Goal: Information Seeking & Learning: Learn about a topic

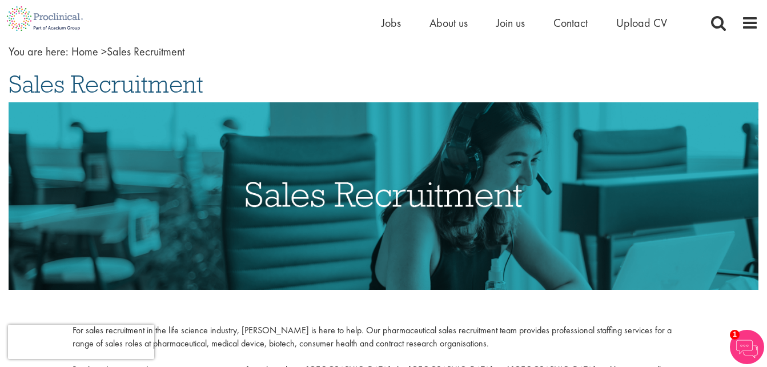
scroll to position [62, 0]
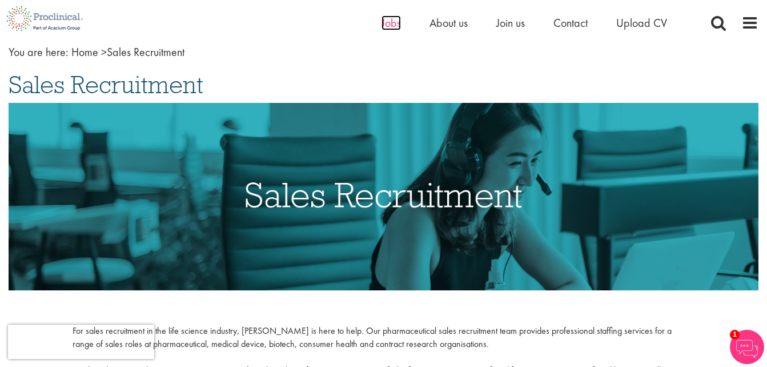
click at [392, 21] on span "Jobs" at bounding box center [390, 22] width 19 height 15
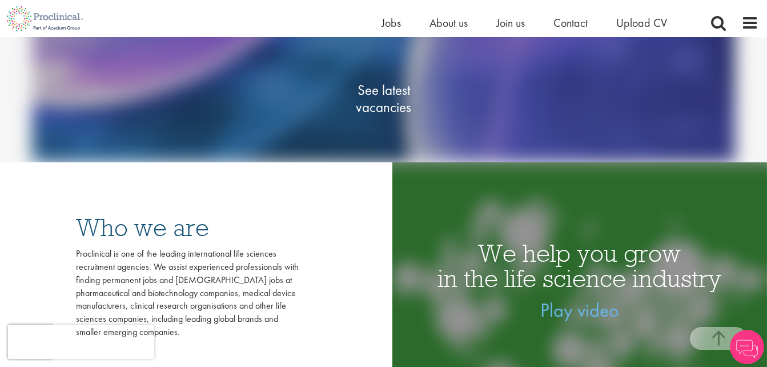
scroll to position [185, 0]
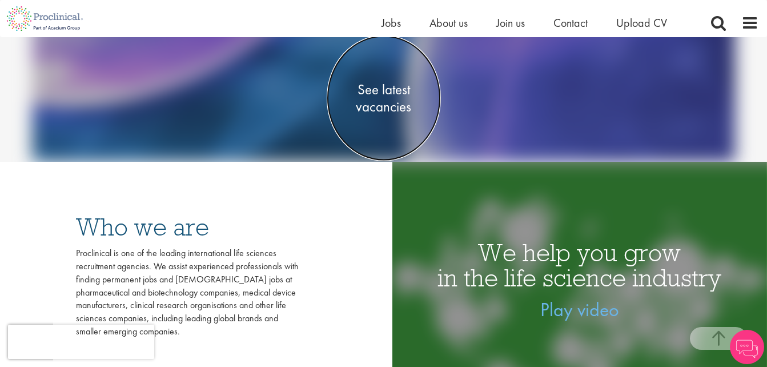
click at [377, 101] on span "See latest vacancies" at bounding box center [384, 98] width 114 height 34
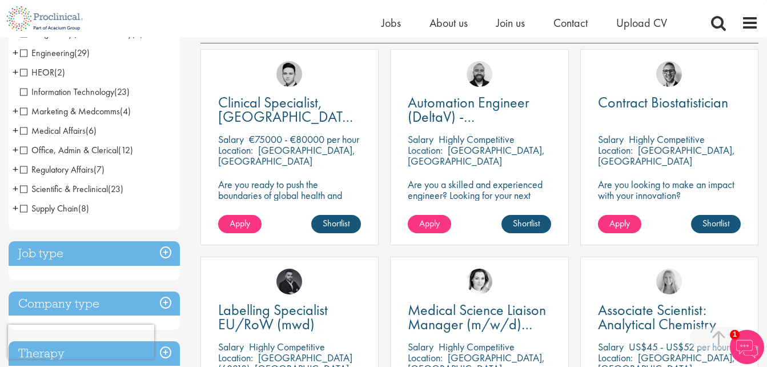
scroll to position [209, 0]
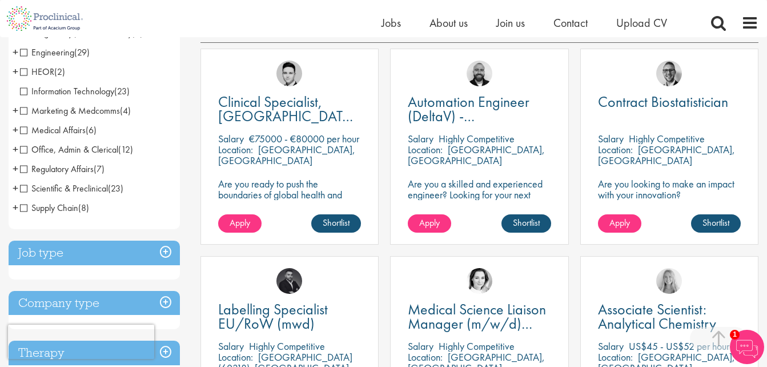
click at [166, 251] on h3 "Job type" at bounding box center [94, 252] width 171 height 25
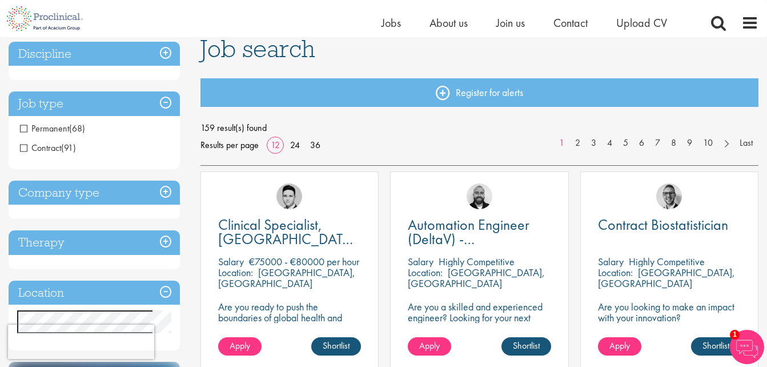
scroll to position [86, 0]
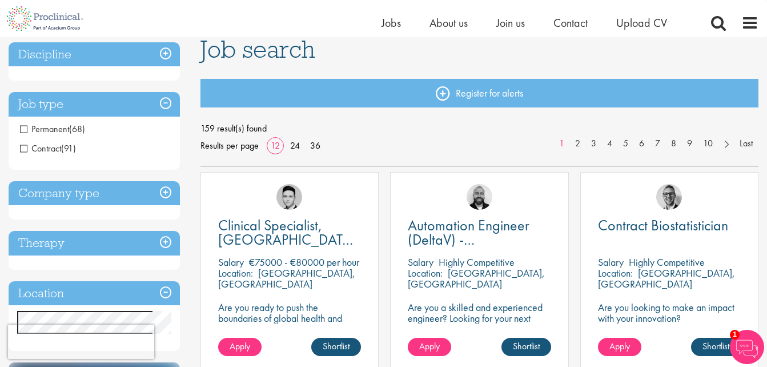
click at [23, 130] on span "Permanent" at bounding box center [44, 129] width 49 height 12
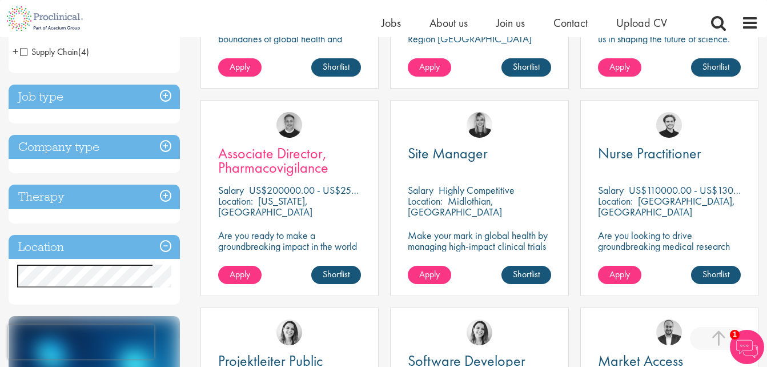
scroll to position [365, 0]
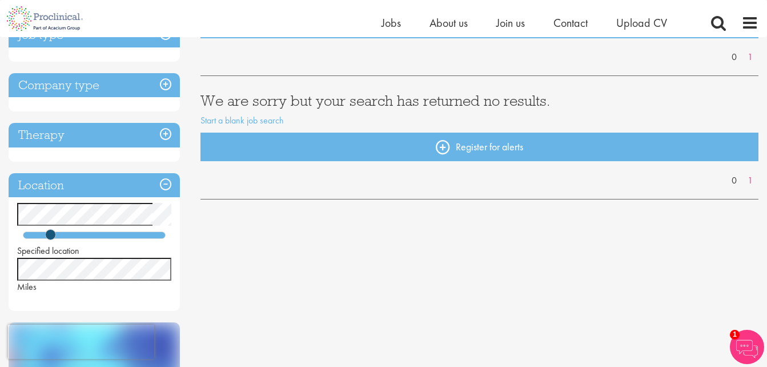
scroll to position [155, 0]
